Goal: Information Seeking & Learning: Learn about a topic

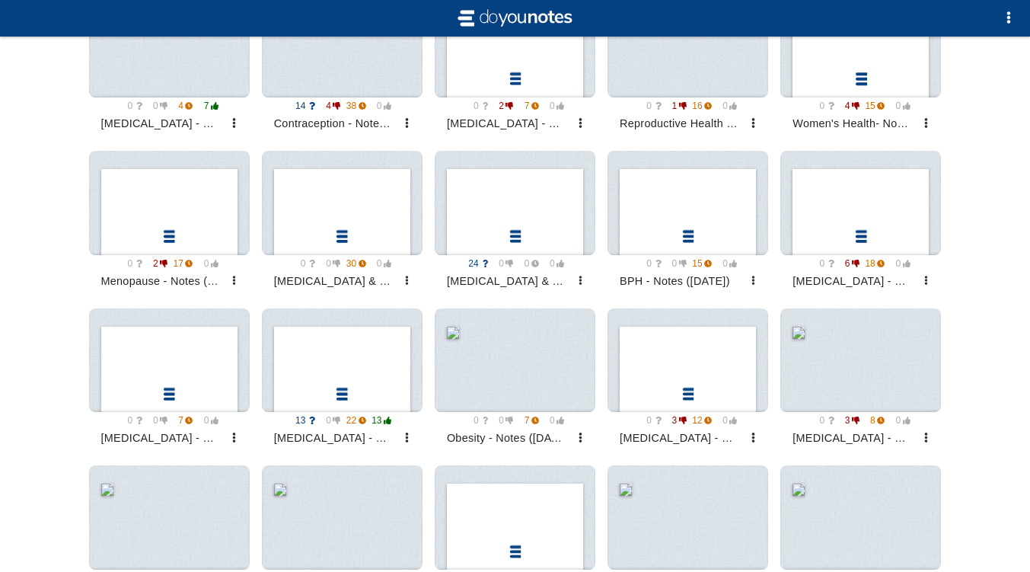
scroll to position [962, 0]
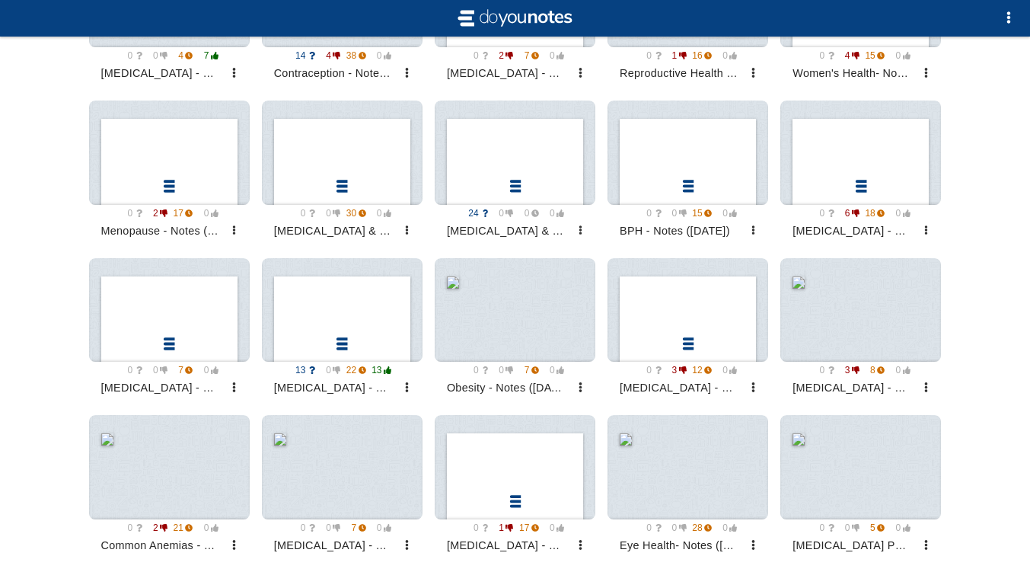
click at [304, 324] on div at bounding box center [342, 310] width 161 height 104
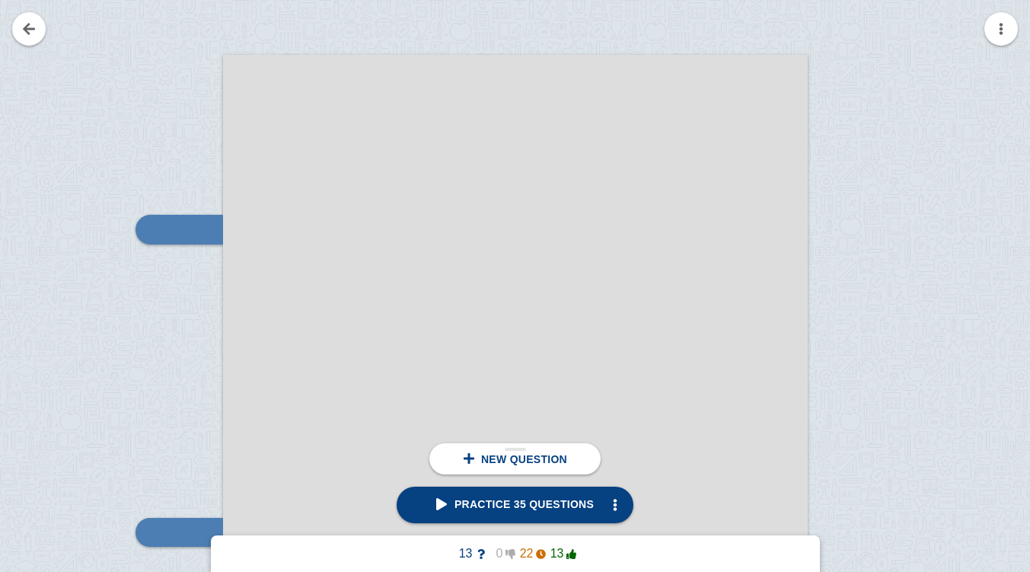
scroll to position [17562, 0]
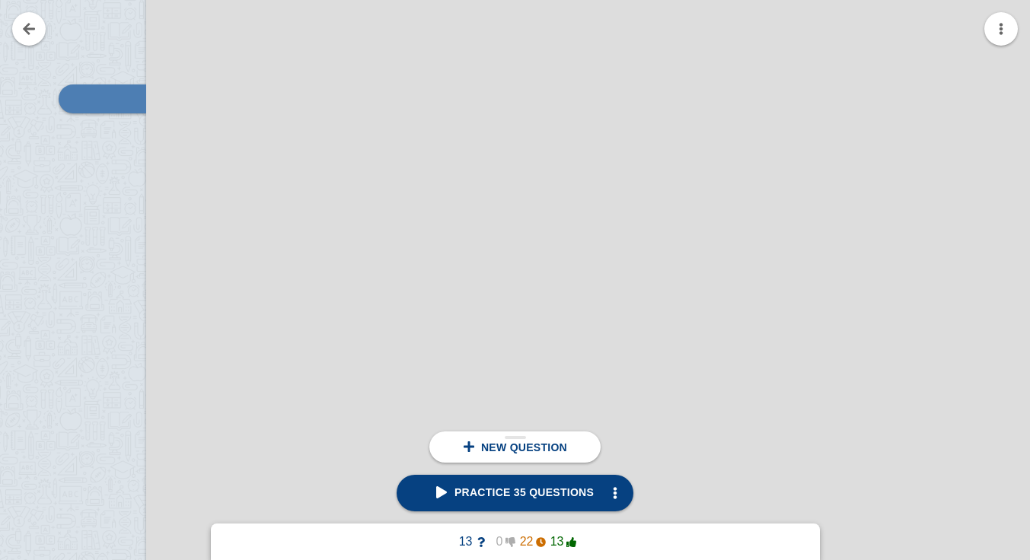
scroll to position [31680, 0]
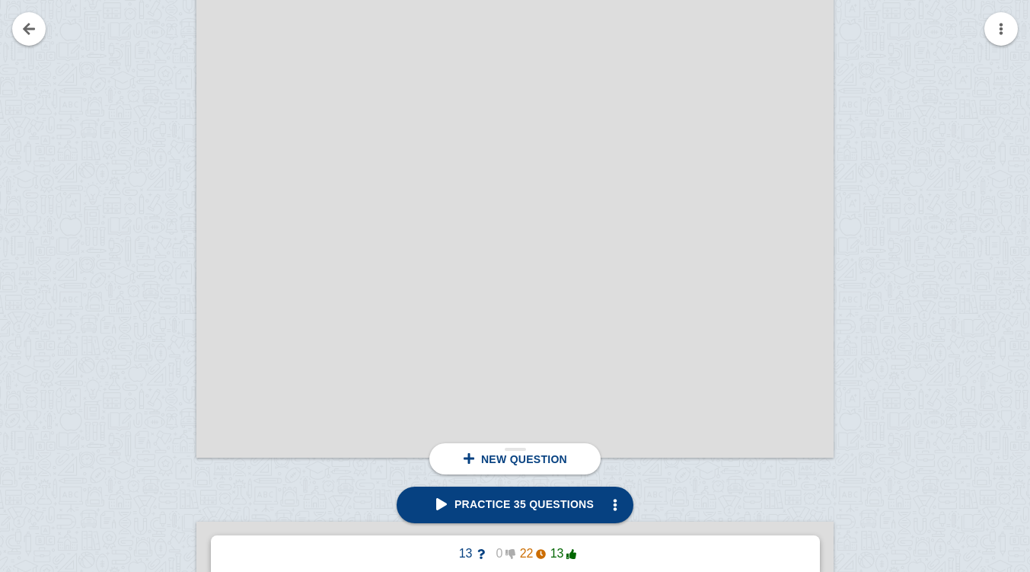
scroll to position [23164, 0]
